Goal: Check status: Check status

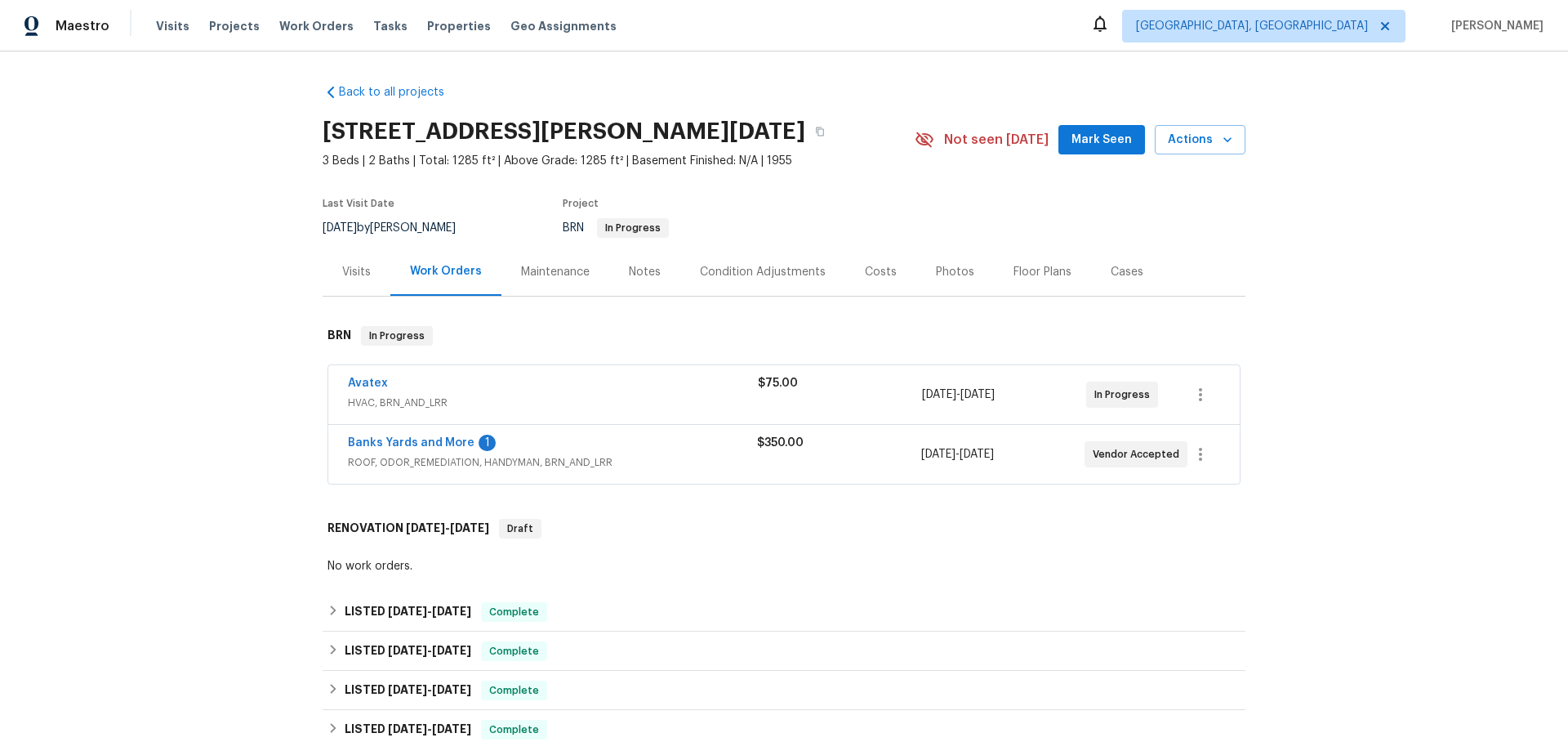
click at [462, 398] on span "HVAC, BRN_AND_LRR" at bounding box center [553, 402] width 410 height 16
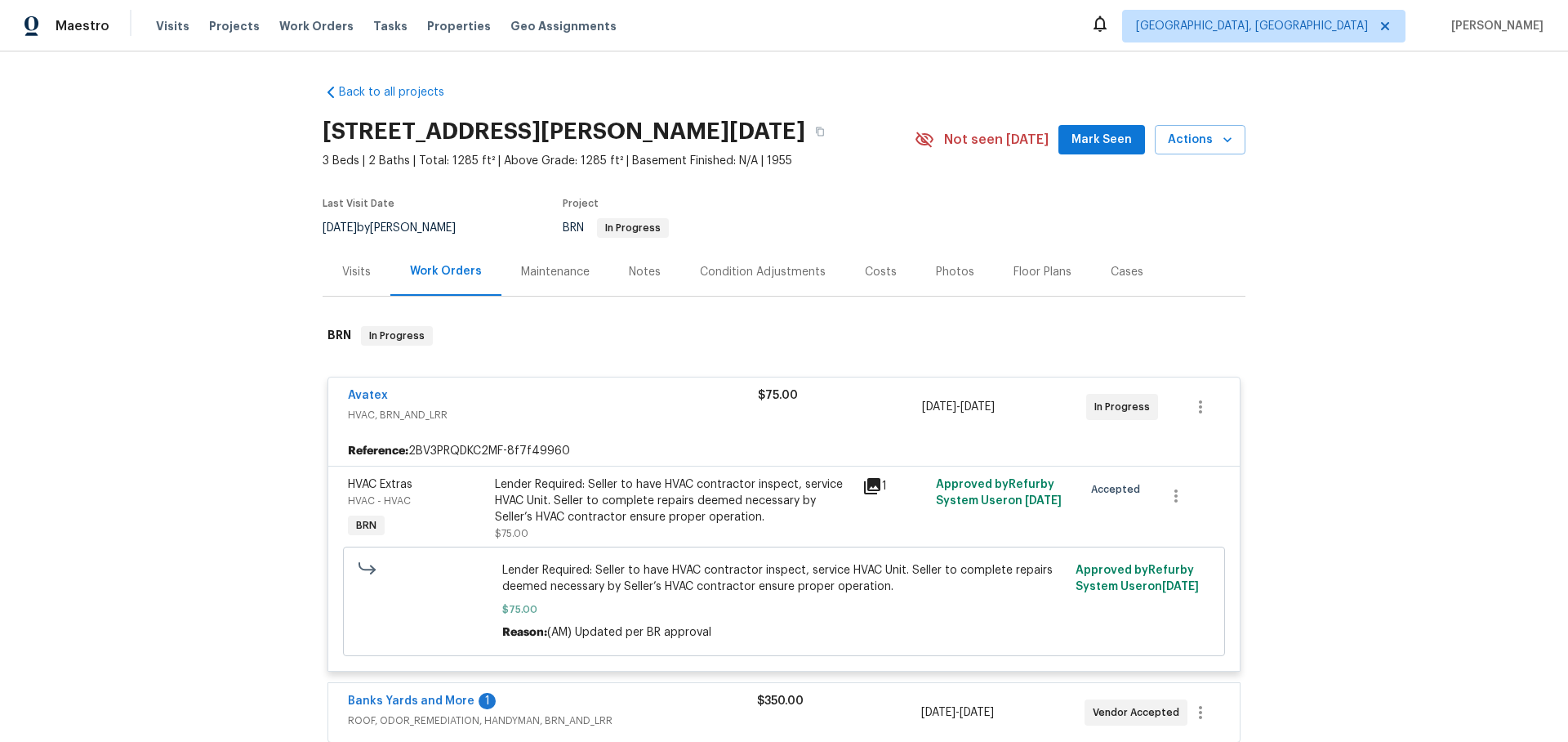
scroll to position [63, 0]
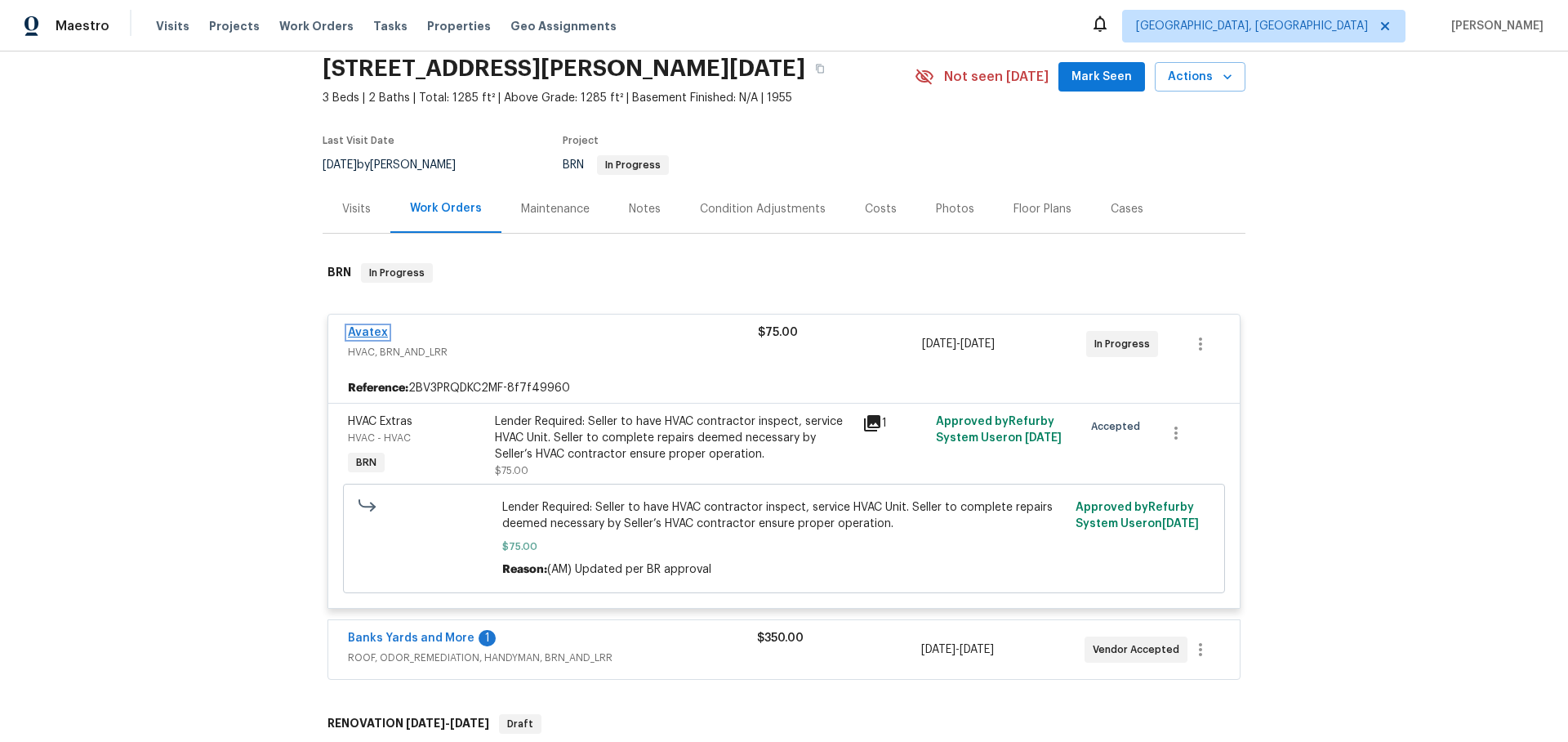
click at [369, 332] on link "Avatex" at bounding box center [367, 332] width 40 height 12
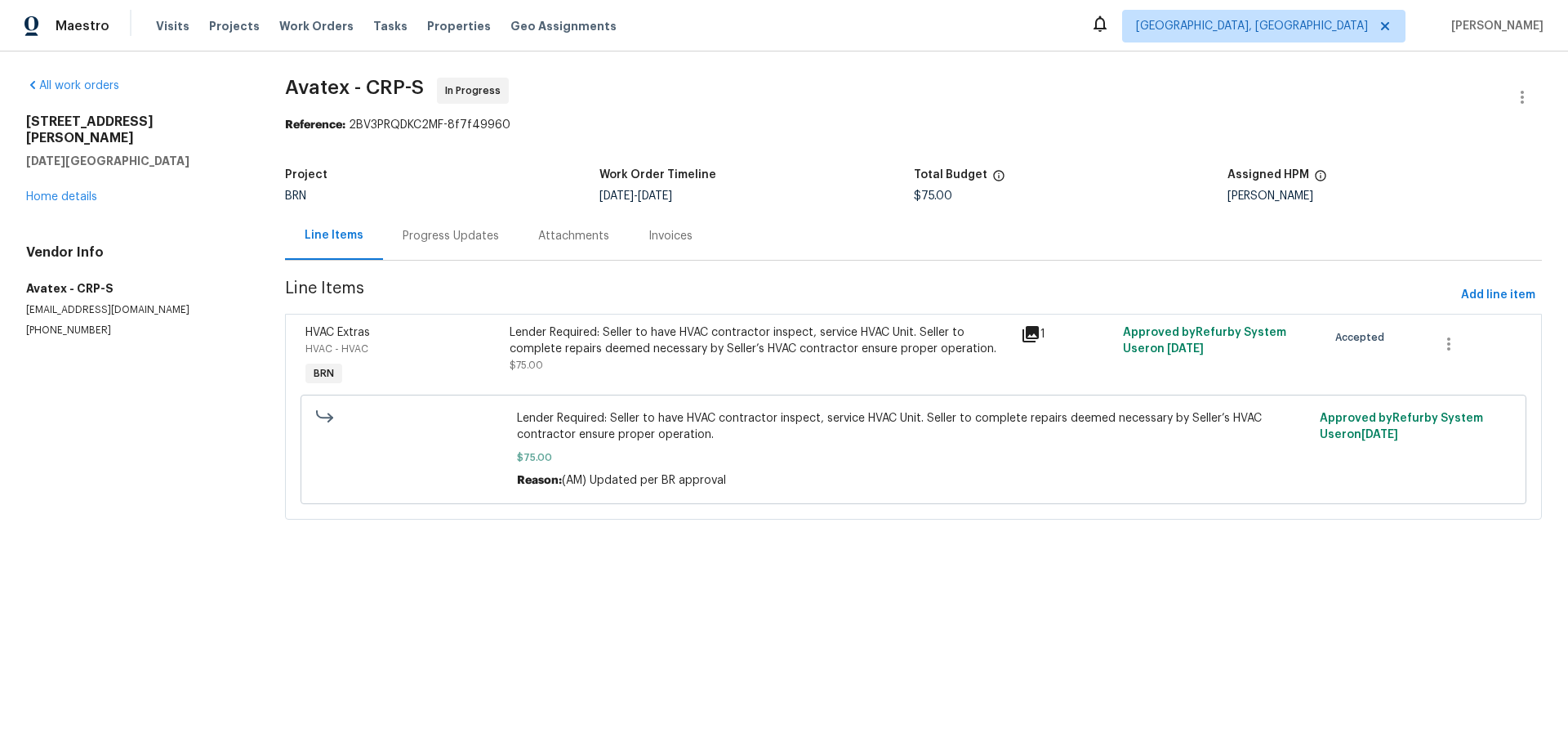
click at [439, 229] on div "Progress Updates" at bounding box center [451, 236] width 96 height 16
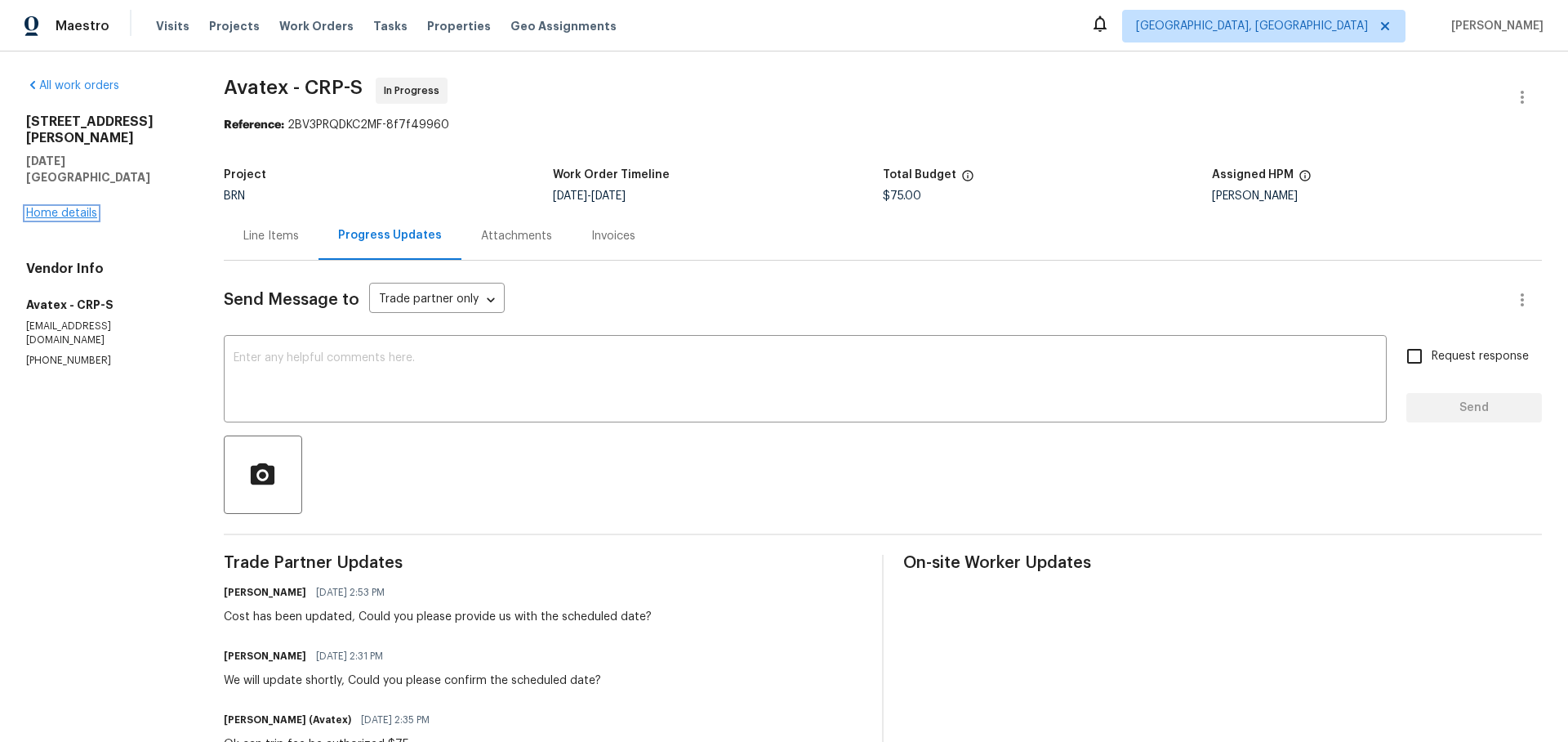
click at [78, 208] on link "Home details" at bounding box center [62, 213] width 71 height 12
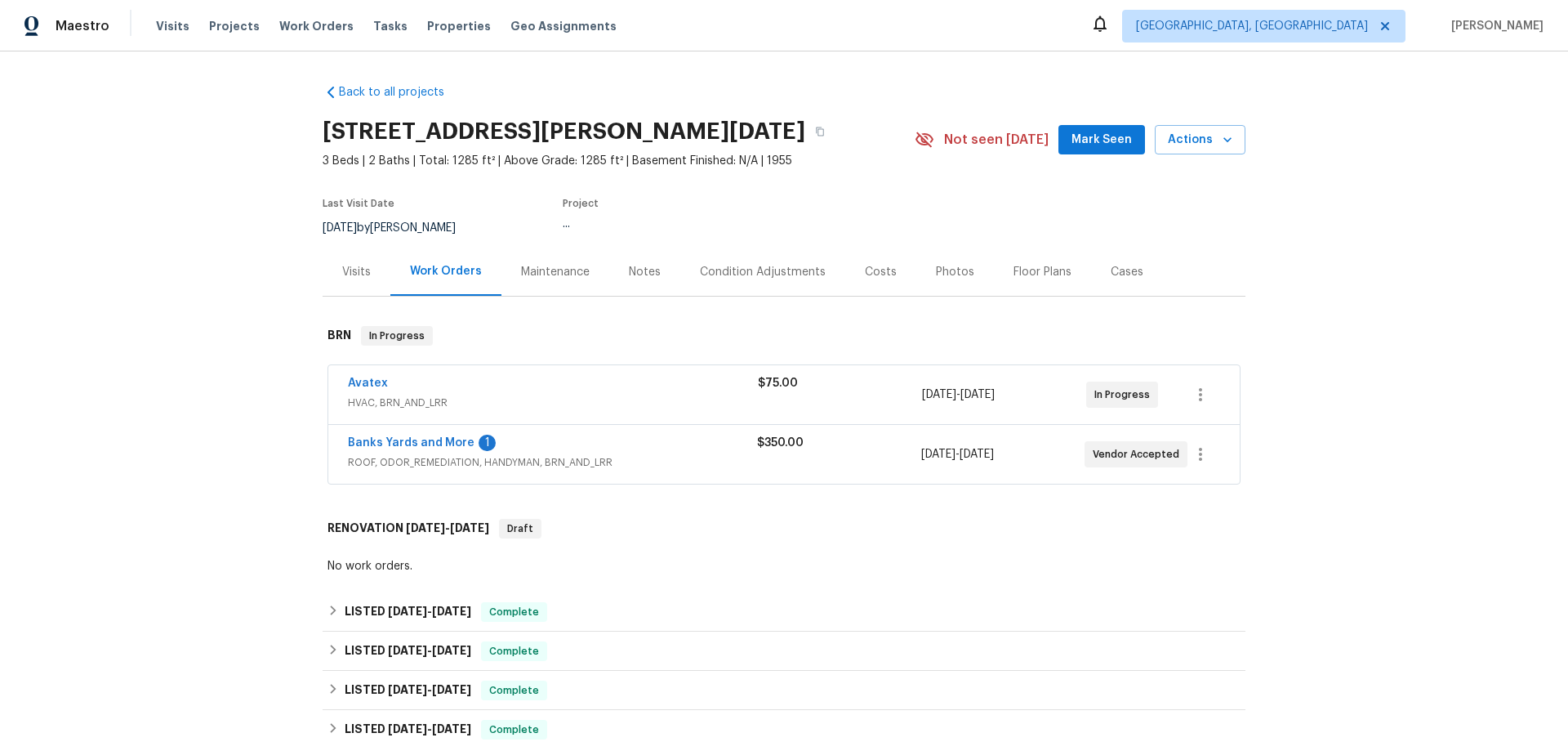
click at [378, 434] on span "Banks Yards and More" at bounding box center [411, 442] width 127 height 16
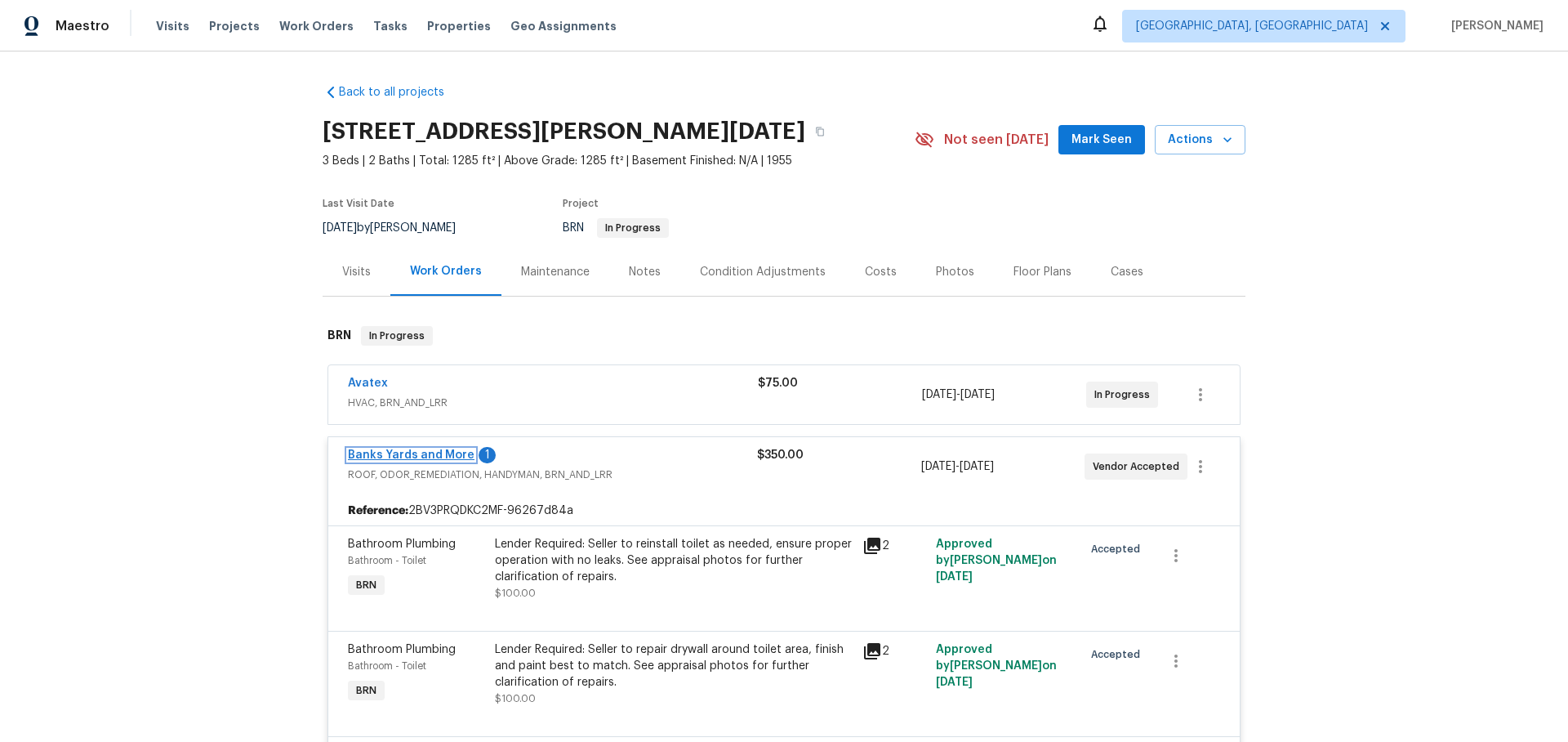
click at [381, 450] on link "Banks Yards and More" at bounding box center [411, 455] width 127 height 12
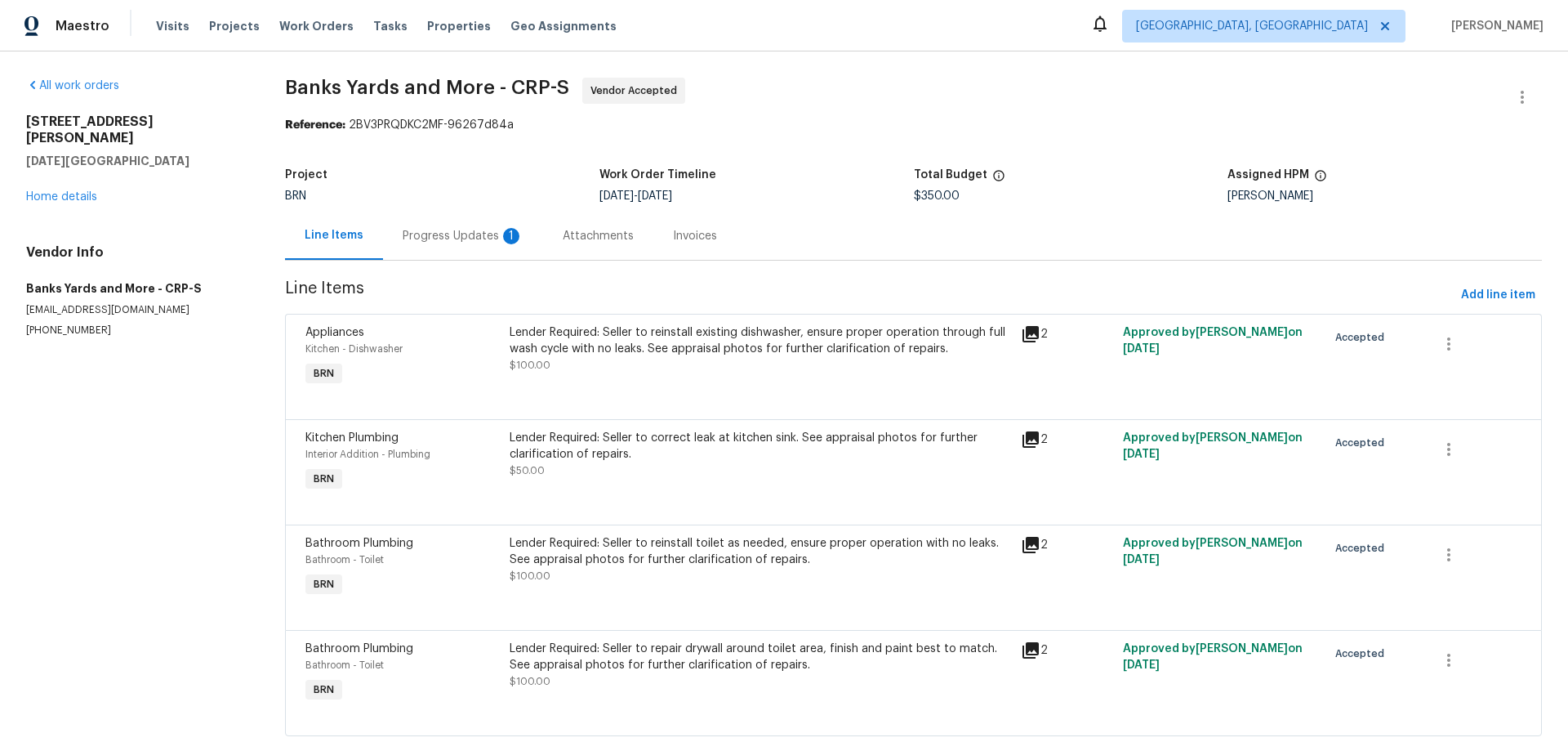
click at [444, 238] on div "Progress Updates 1" at bounding box center [464, 236] width 121 height 16
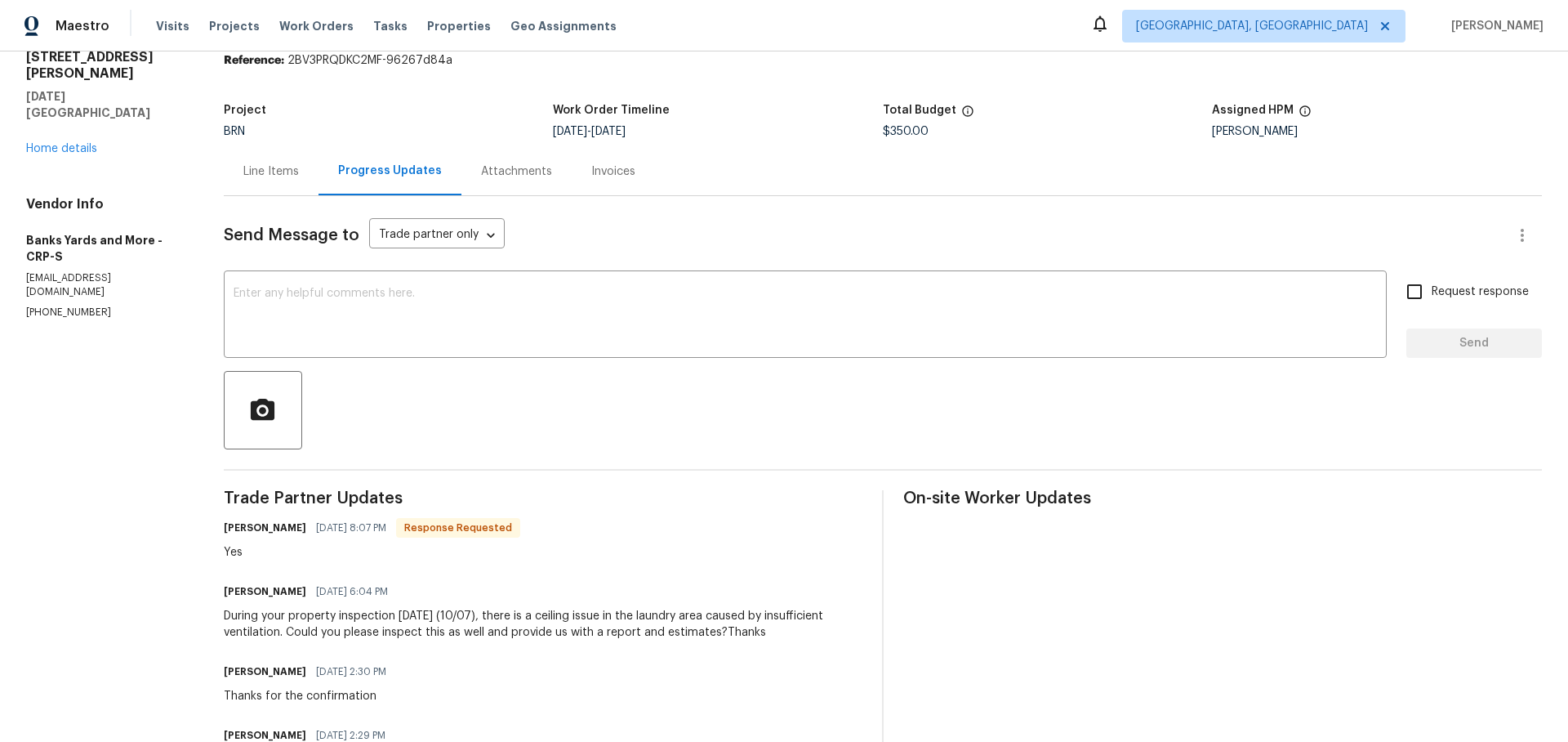
scroll to position [68, 0]
